Goal: Transaction & Acquisition: Purchase product/service

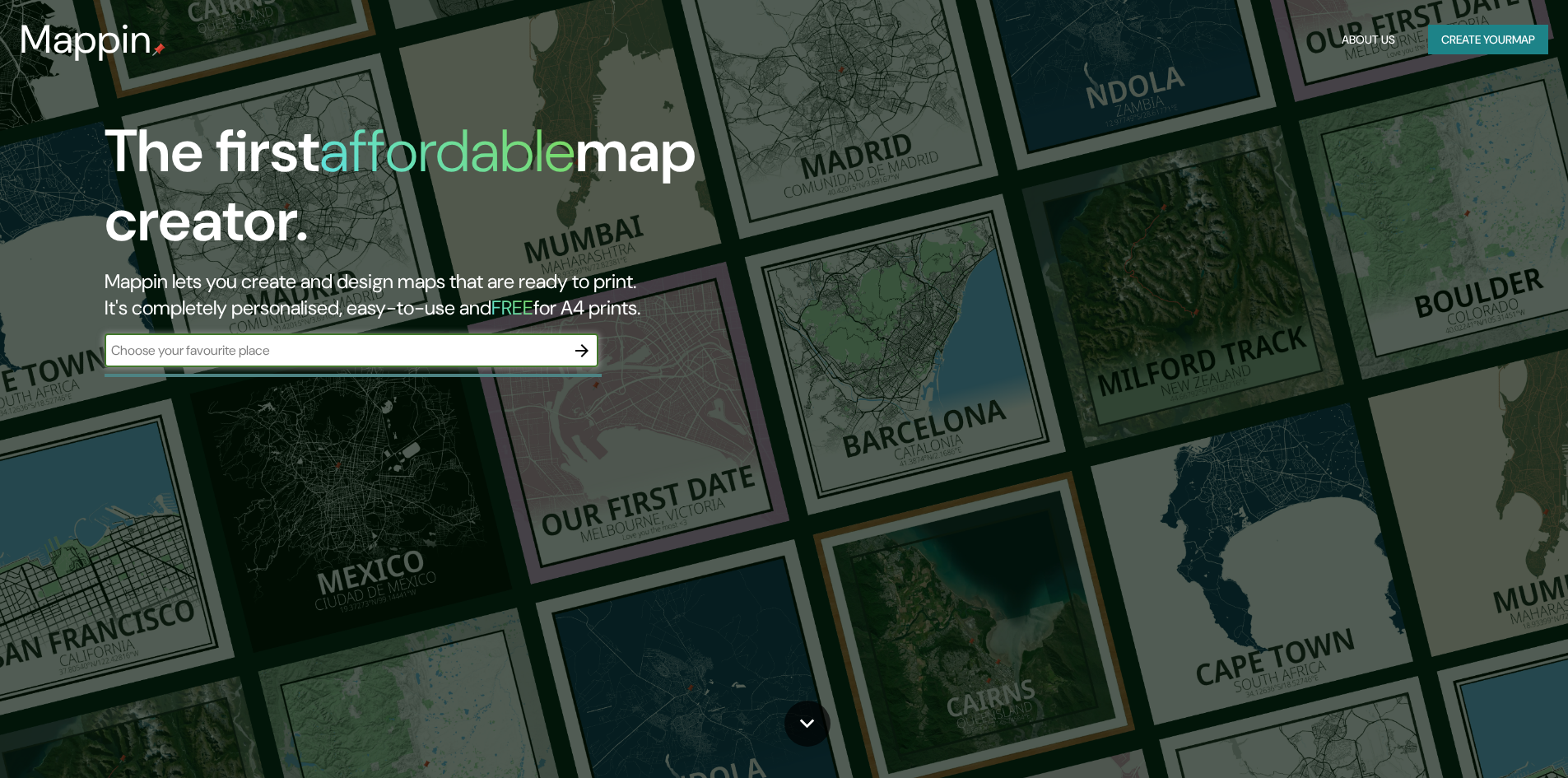
click at [233, 362] on div "​" at bounding box center [351, 350] width 493 height 33
click at [442, 354] on input "text" at bounding box center [334, 350] width 461 height 19
type input "A"
type input "Parroquia de [GEOGRAPHIC_DATA][PERSON_NAME]"
click at [583, 356] on icon "button" at bounding box center [582, 351] width 13 height 13
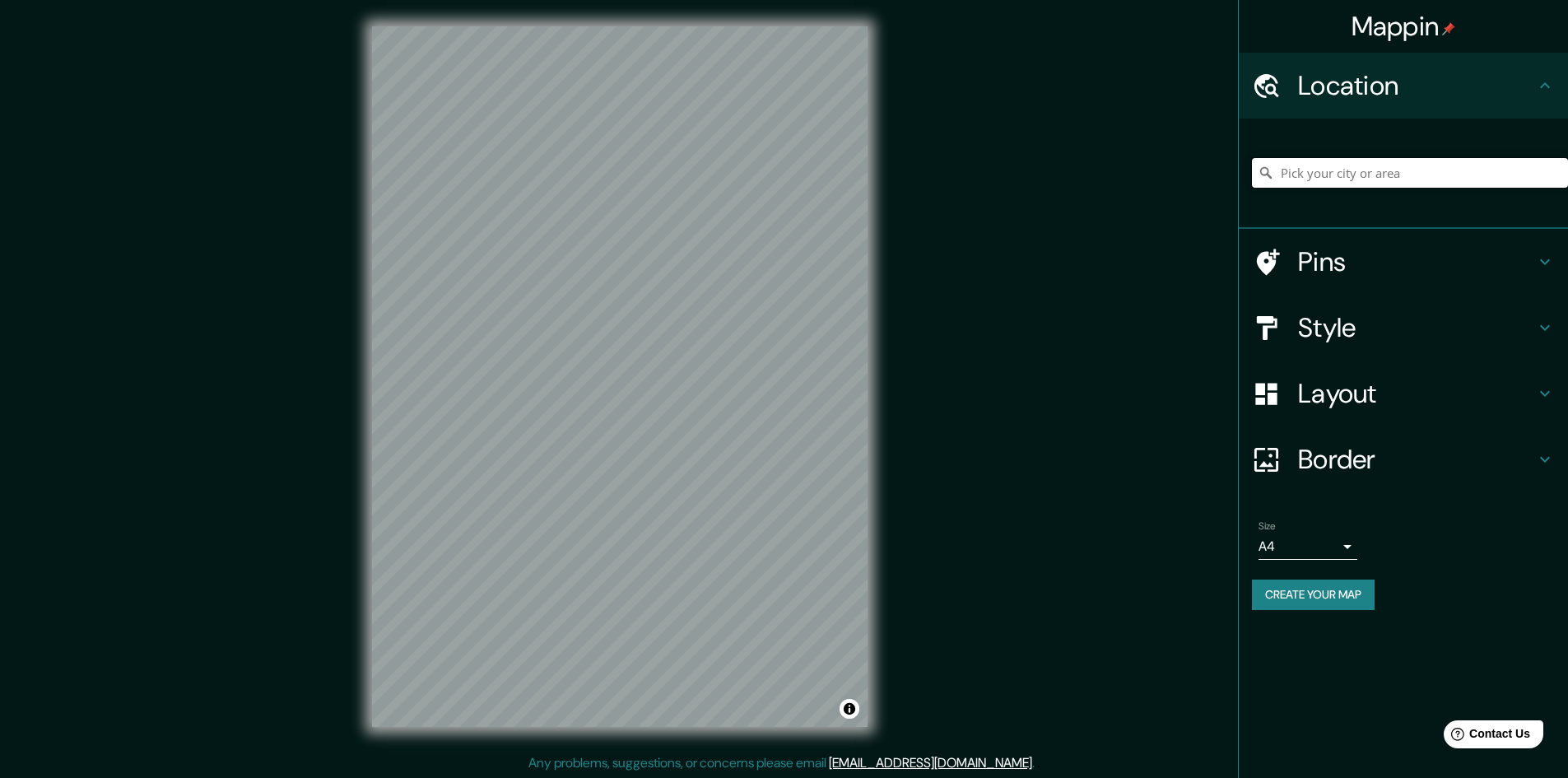
click at [1330, 176] on input "Pick your city or area" at bounding box center [1410, 173] width 316 height 29
click at [1379, 170] on input "Pick your city or area" at bounding box center [1410, 173] width 316 height 29
click at [1320, 169] on input "Pick your city or area" at bounding box center [1410, 173] width 316 height 29
click at [1518, 173] on input "Pabellón [PERSON_NAME], [GEOGRAPHIC_DATA], [GEOGRAPHIC_DATA]" at bounding box center [1410, 173] width 316 height 29
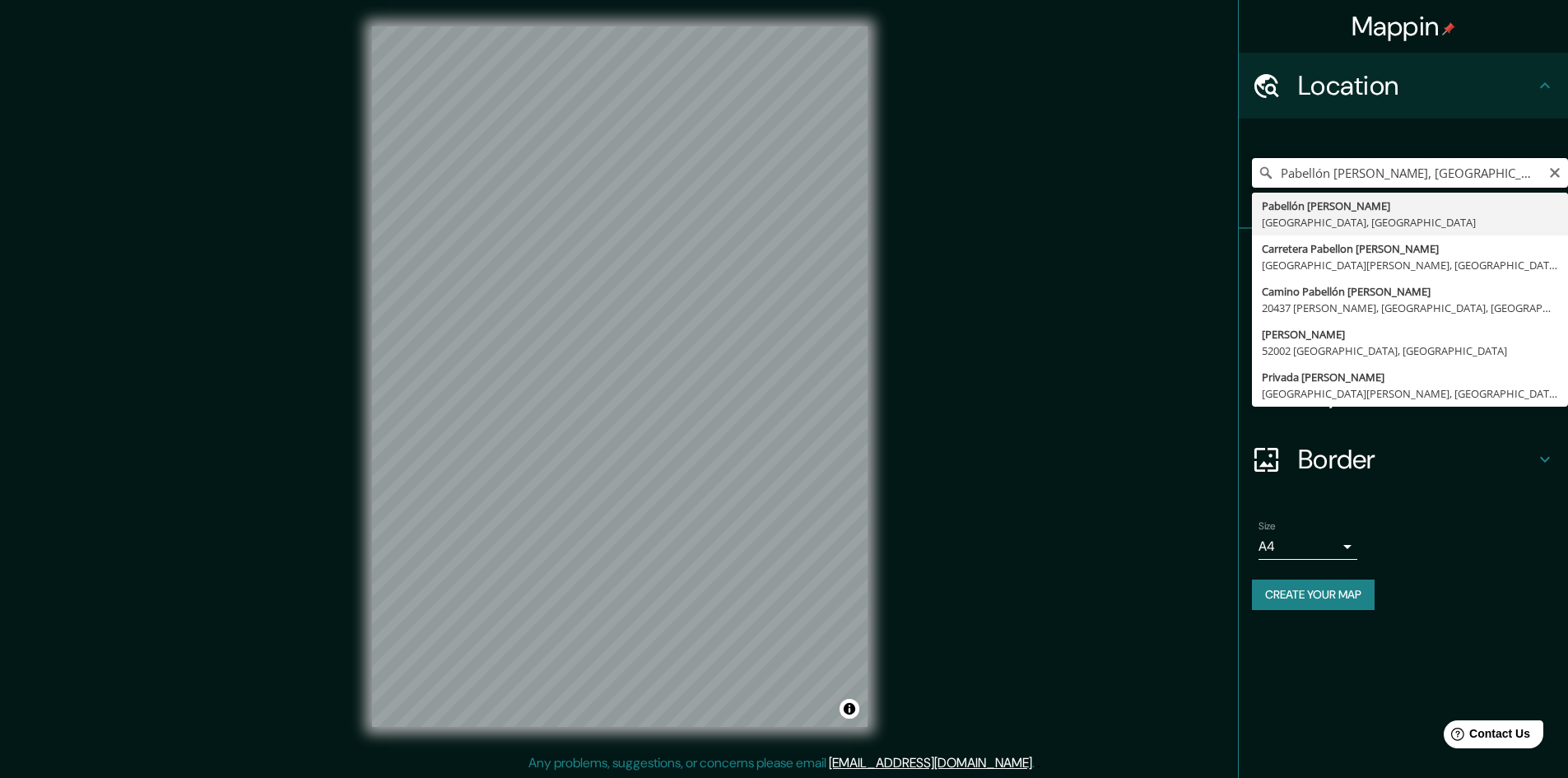
click at [1520, 172] on input "Pabellón [PERSON_NAME], [GEOGRAPHIC_DATA], [GEOGRAPHIC_DATA]" at bounding box center [1410, 173] width 316 height 29
type input "[GEOGRAPHIC_DATA][PERSON_NAME], [GEOGRAPHIC_DATA][PERSON_NAME], [GEOGRAPHIC_DAT…"
